Goal: Information Seeking & Learning: Learn about a topic

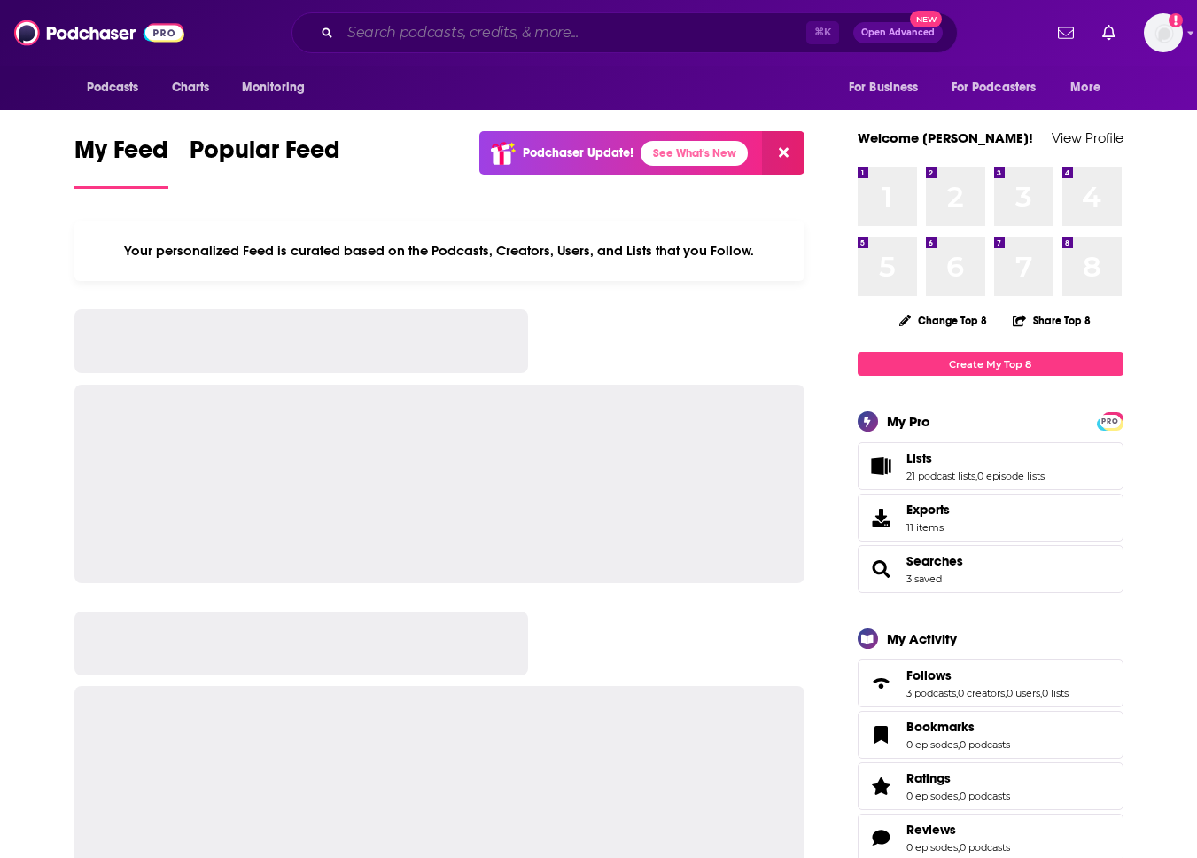
click at [440, 43] on input "Search podcasts, credits, & more..." at bounding box center [573, 33] width 466 height 28
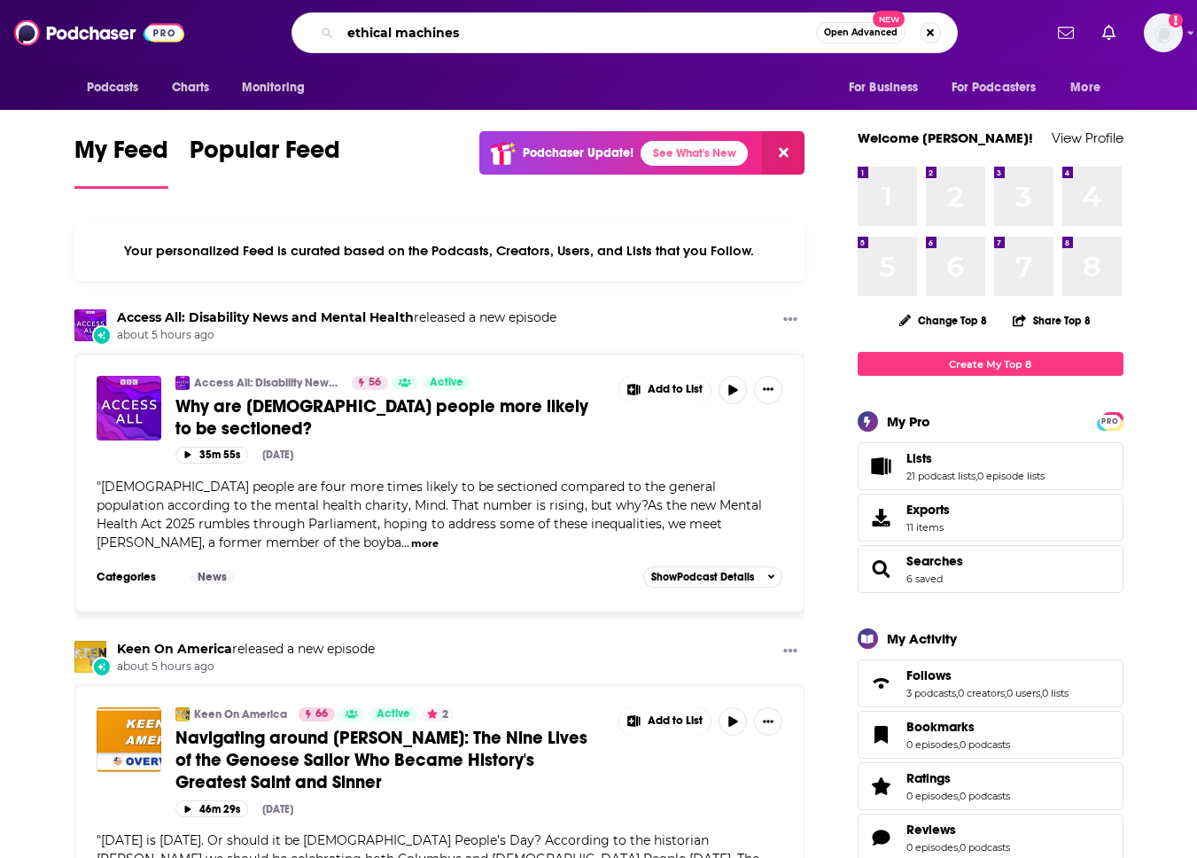
type input "ethical machines"
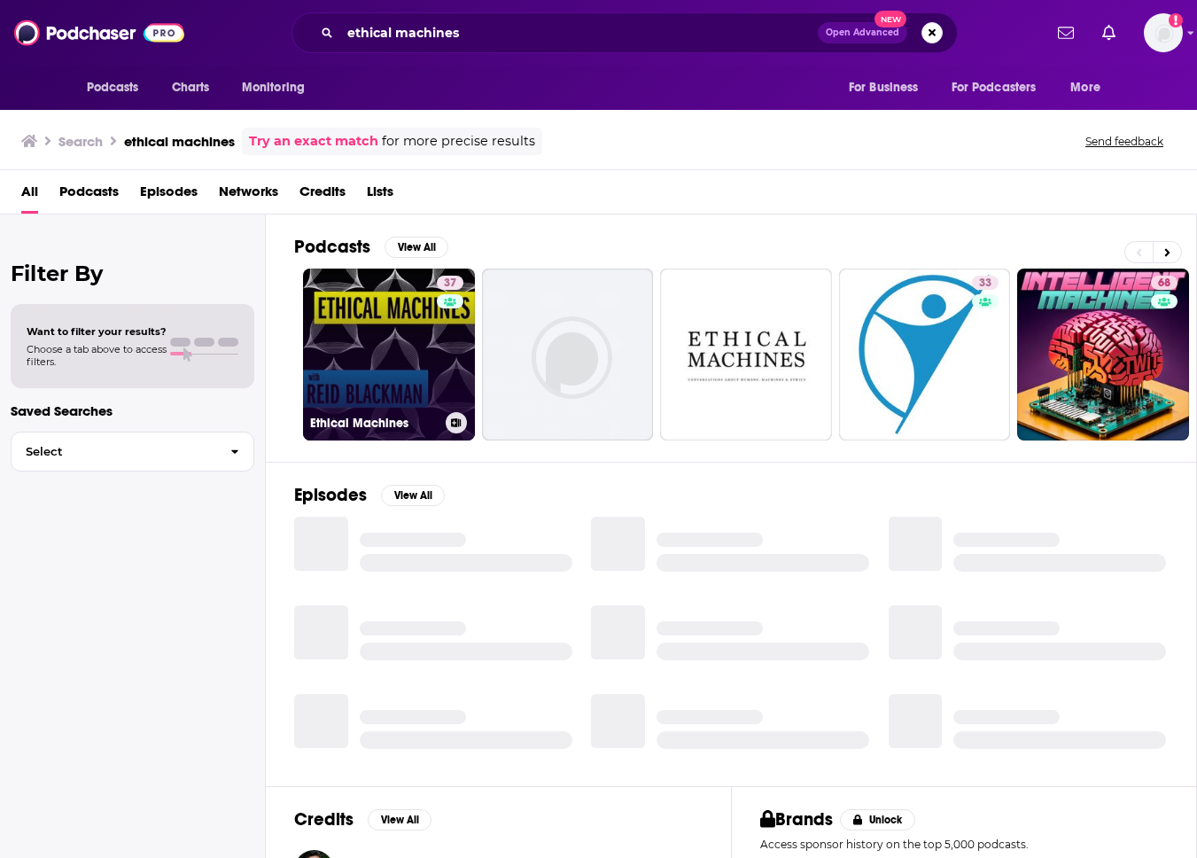
click at [380, 347] on link "37 Ethical Machines" at bounding box center [389, 355] width 172 height 172
